Goal: Task Accomplishment & Management: Complete application form

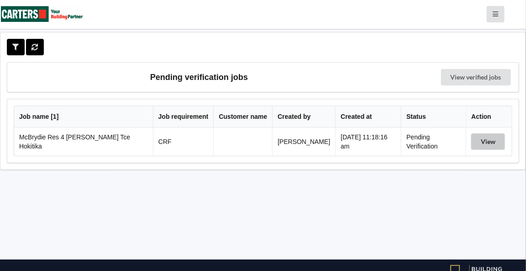
click at [484, 139] on button "View" at bounding box center [488, 141] width 34 height 16
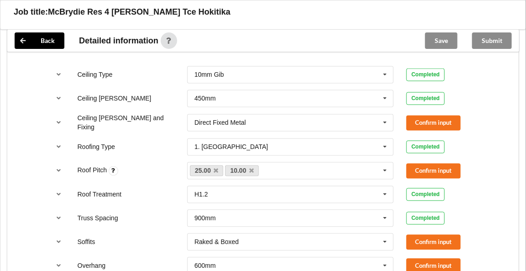
scroll to position [537, 0]
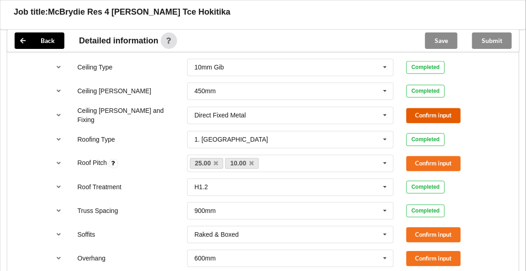
click at [428, 111] on button "Confirm input" at bounding box center [433, 115] width 54 height 15
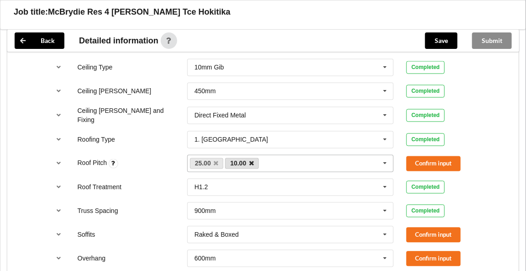
click at [252, 161] on icon at bounding box center [251, 164] width 5 height 6
click at [431, 162] on button "Confirm input" at bounding box center [433, 163] width 54 height 15
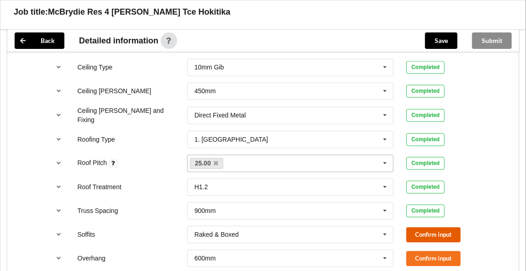
click at [430, 227] on button "Confirm input" at bounding box center [433, 234] width 54 height 15
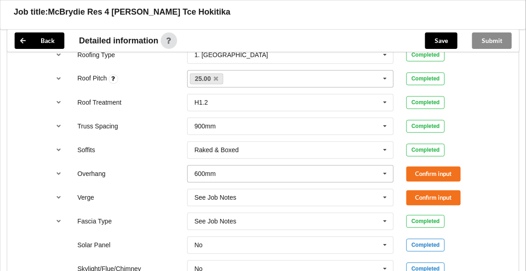
click at [385, 168] on icon at bounding box center [386, 173] width 14 height 17
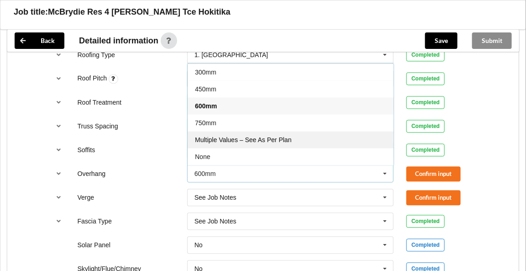
click at [281, 136] on span "Multiple Values – See As Per Plan" at bounding box center [243, 139] width 96 height 7
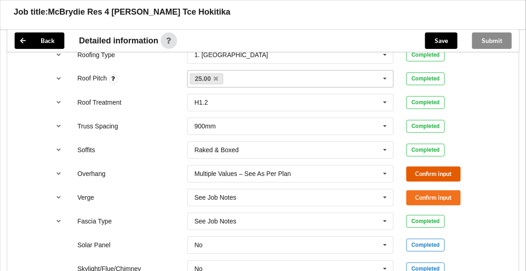
click at [423, 169] on button "Confirm input" at bounding box center [433, 173] width 54 height 15
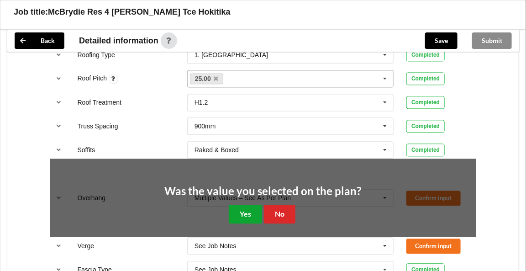
click at [252, 211] on button "Yes" at bounding box center [245, 214] width 33 height 19
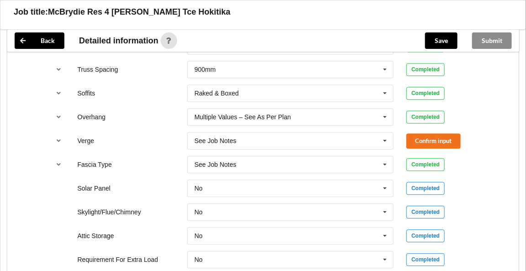
scroll to position [677, 0]
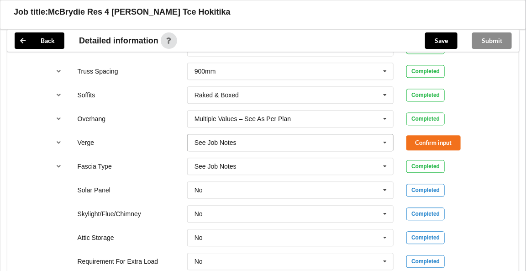
click at [387, 140] on icon at bounding box center [386, 142] width 14 height 17
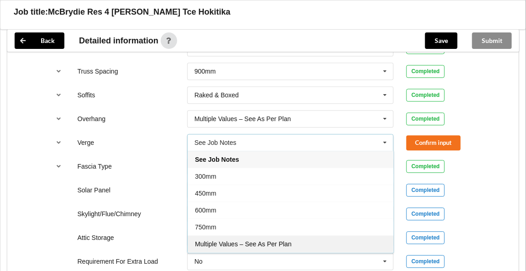
click at [291, 240] on span "Multiple Values – See As Per Plan" at bounding box center [243, 243] width 96 height 7
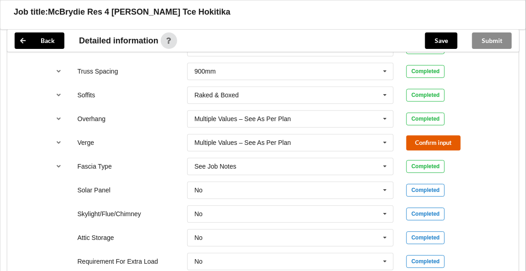
click at [416, 139] on button "Confirm input" at bounding box center [433, 142] width 54 height 15
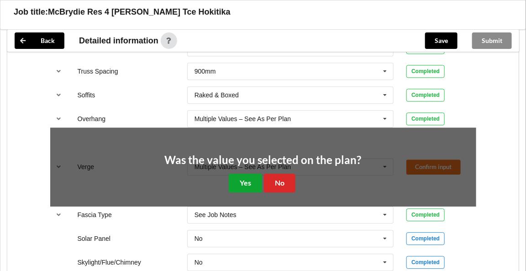
click at [241, 182] on button "Yes" at bounding box center [245, 183] width 33 height 19
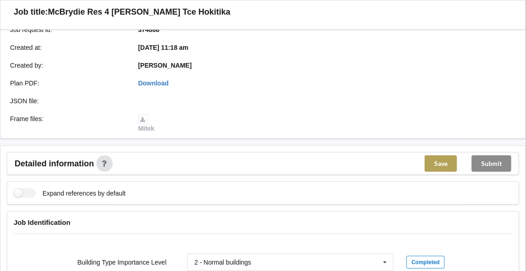
click at [443, 168] on button "Save" at bounding box center [441, 163] width 32 height 16
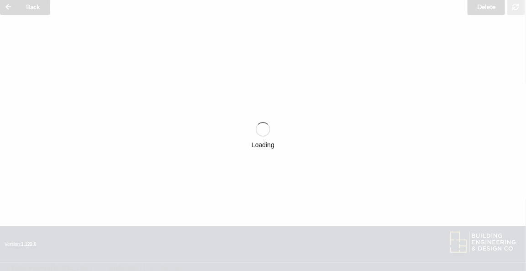
scroll to position [183, 0]
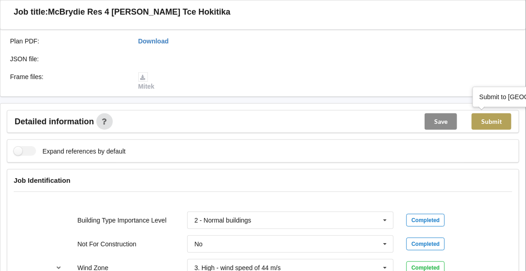
click at [492, 120] on button "Submit" at bounding box center [492, 121] width 40 height 16
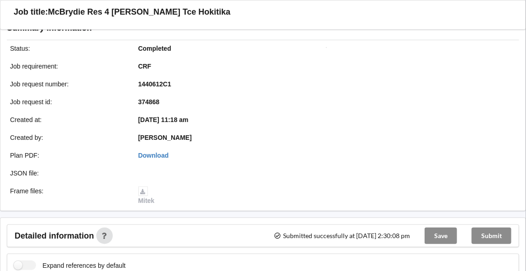
scroll to position [0, 0]
